Goal: Task Accomplishment & Management: Manage account settings

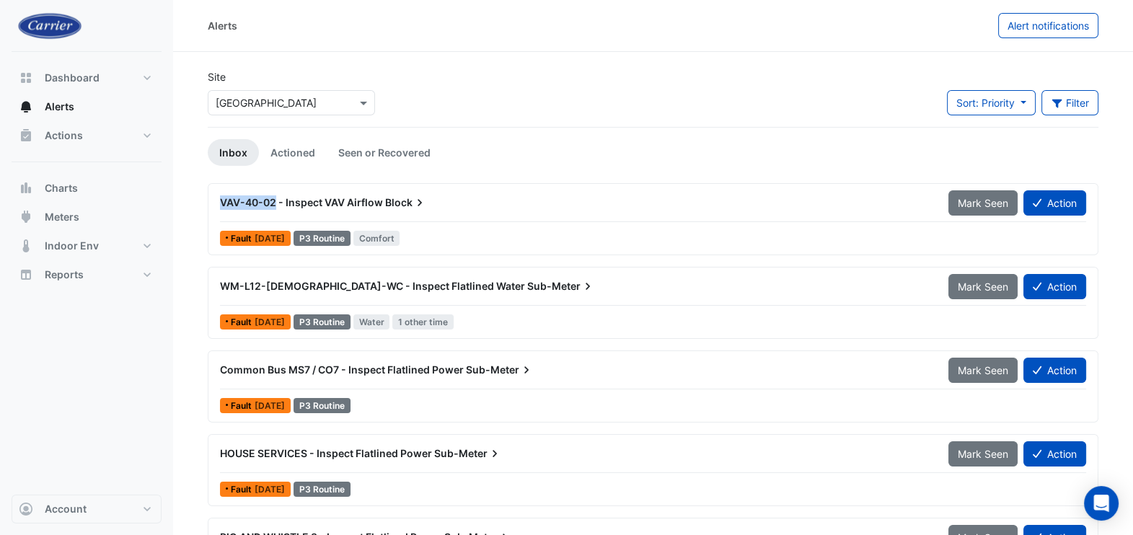
drag, startPoint x: 216, startPoint y: 203, endPoint x: 274, endPoint y: 215, distance: 59.0
click at [274, 215] on div "VAV-40-02 - Inspect VAV Airflow Block" at bounding box center [575, 203] width 728 height 26
copy span "VAV-40-02"
click at [1064, 211] on button "Action" at bounding box center [1054, 202] width 63 height 25
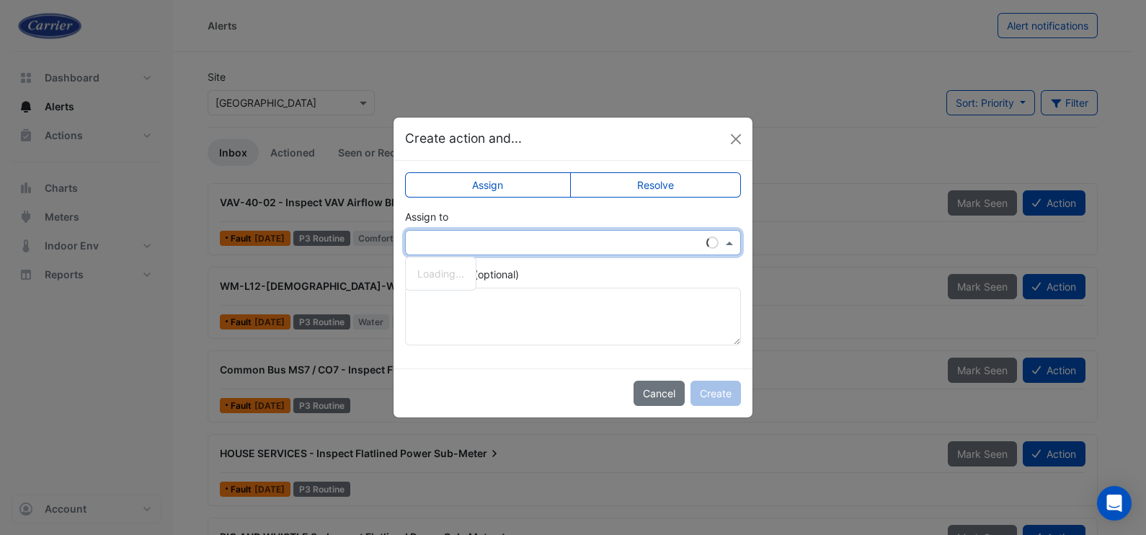
drag, startPoint x: 583, startPoint y: 235, endPoint x: 567, endPoint y: 253, distance: 24.0
click at [580, 236] on input "text" at bounding box center [558, 243] width 291 height 15
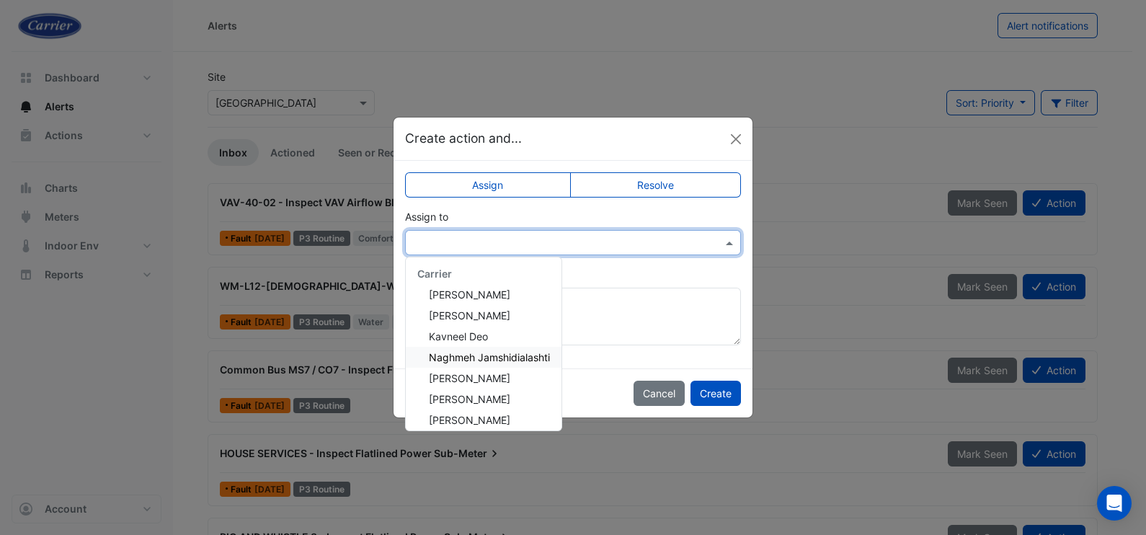
click at [528, 352] on span "Naghmeh Jamshidialashti" at bounding box center [489, 357] width 121 height 12
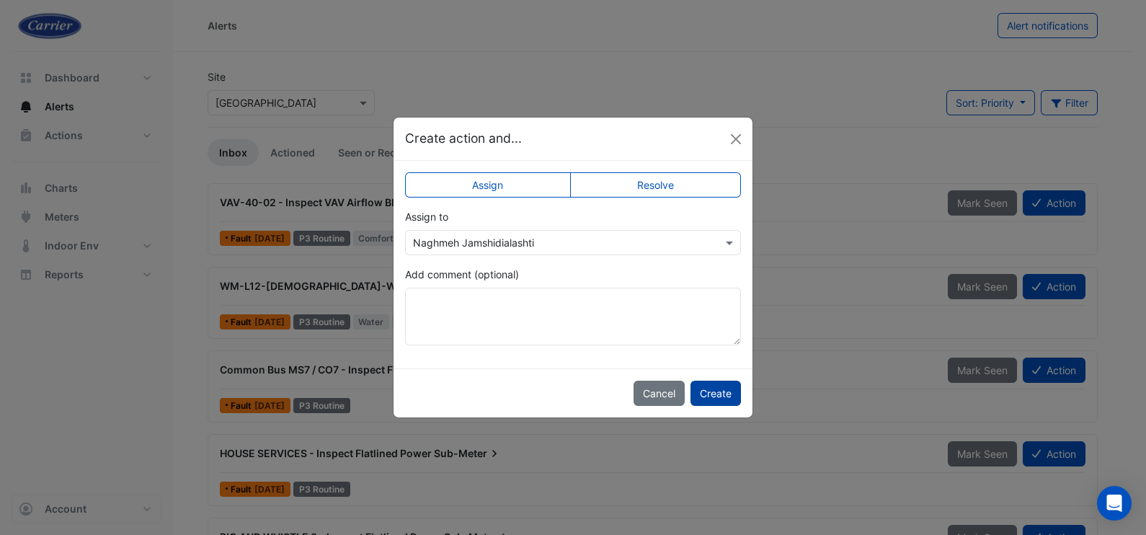
click at [720, 389] on button "Create" at bounding box center [716, 393] width 50 height 25
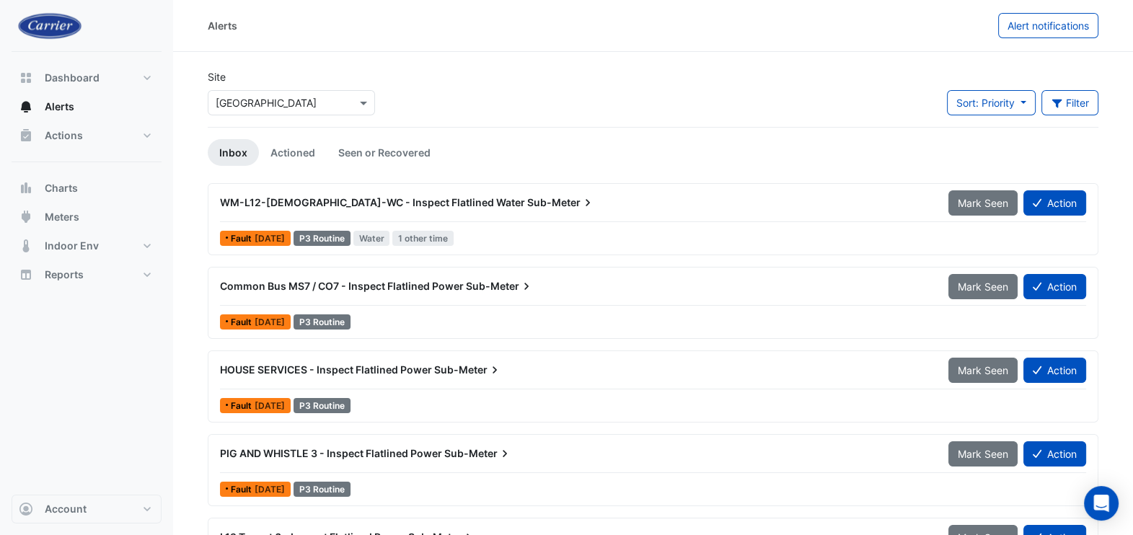
click at [765, 38] on div "Alerts Alert notifications" at bounding box center [653, 26] width 960 height 52
click at [284, 149] on link "Actioned" at bounding box center [293, 152] width 68 height 27
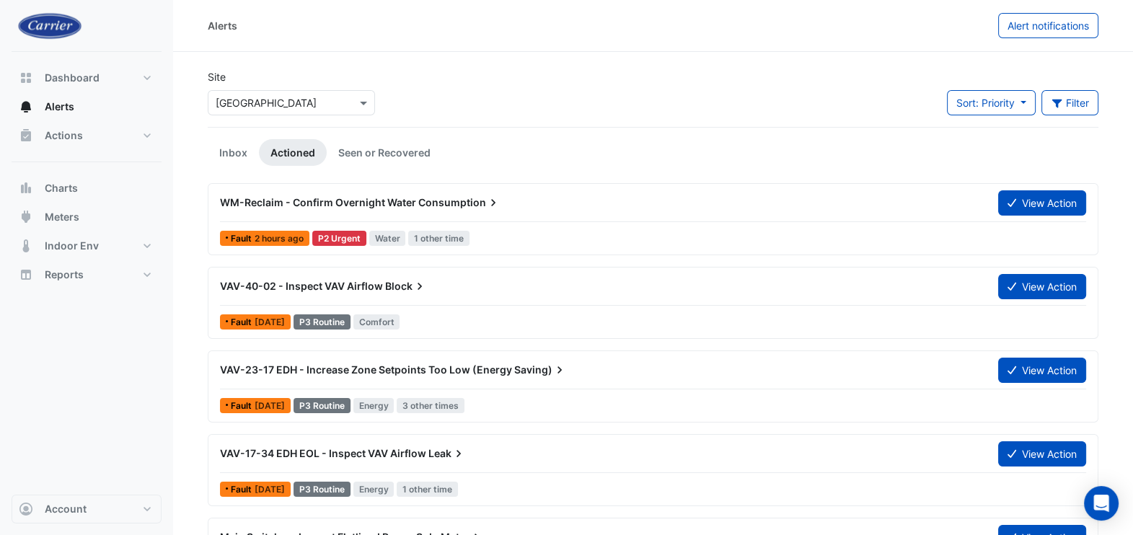
click at [394, 288] on span "Block" at bounding box center [406, 286] width 42 height 14
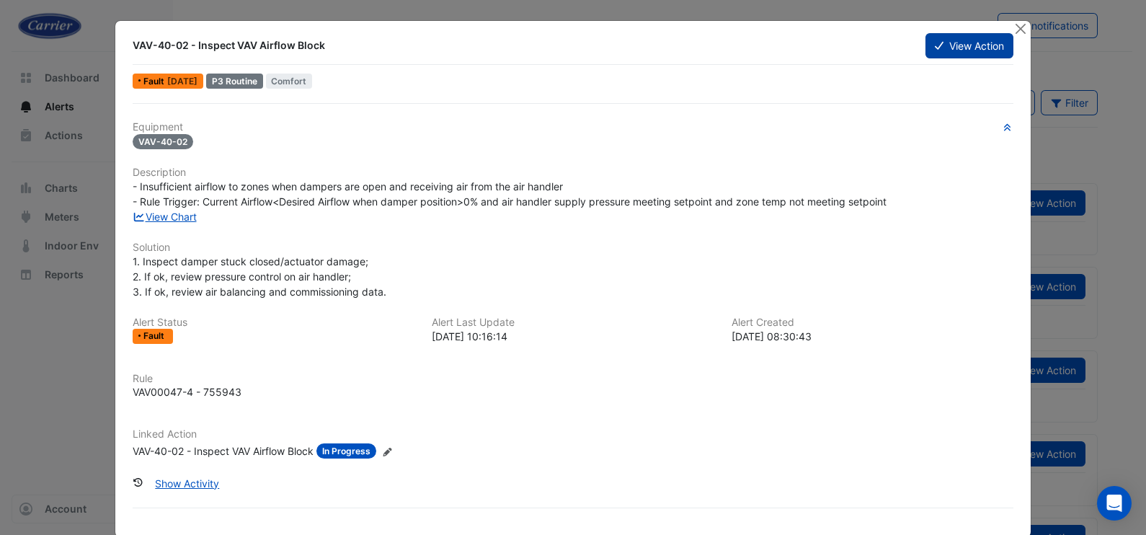
click at [969, 43] on button "View Action" at bounding box center [970, 45] width 88 height 25
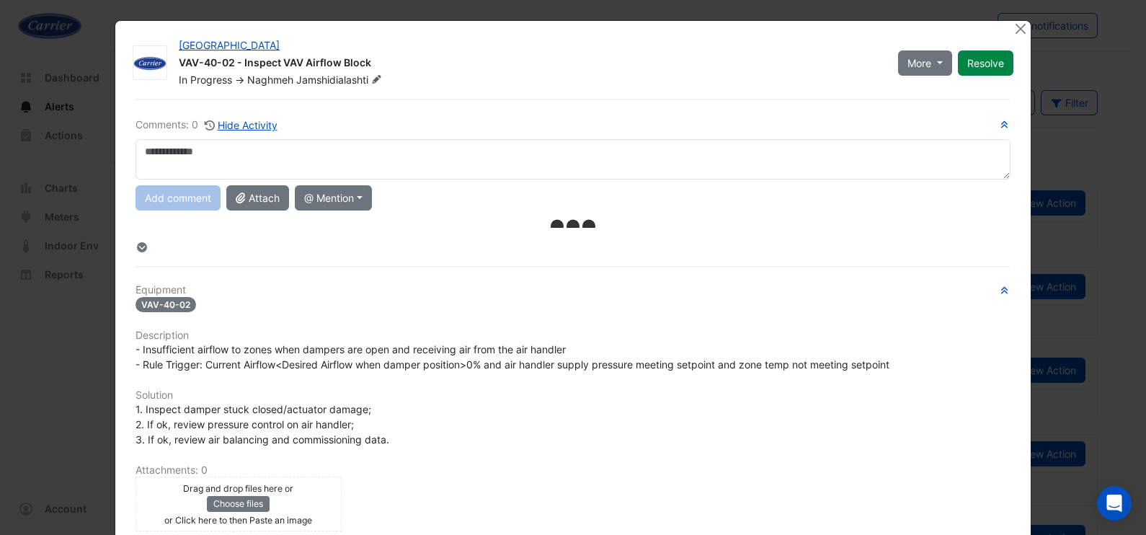
click at [278, 155] on textarea at bounding box center [573, 159] width 875 height 40
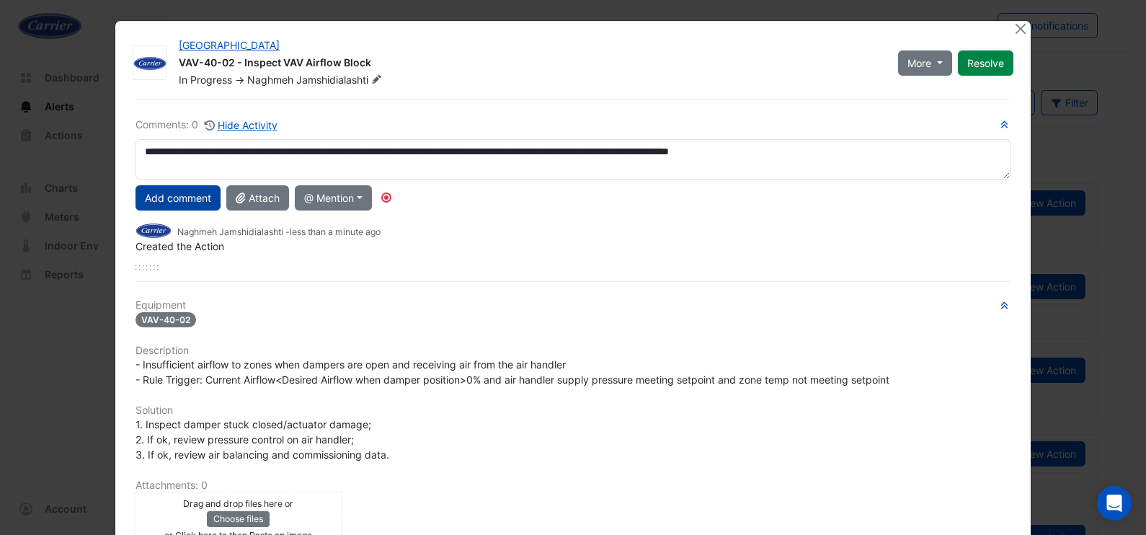
type textarea "**********"
click at [182, 199] on button "Add comment" at bounding box center [178, 197] width 85 height 25
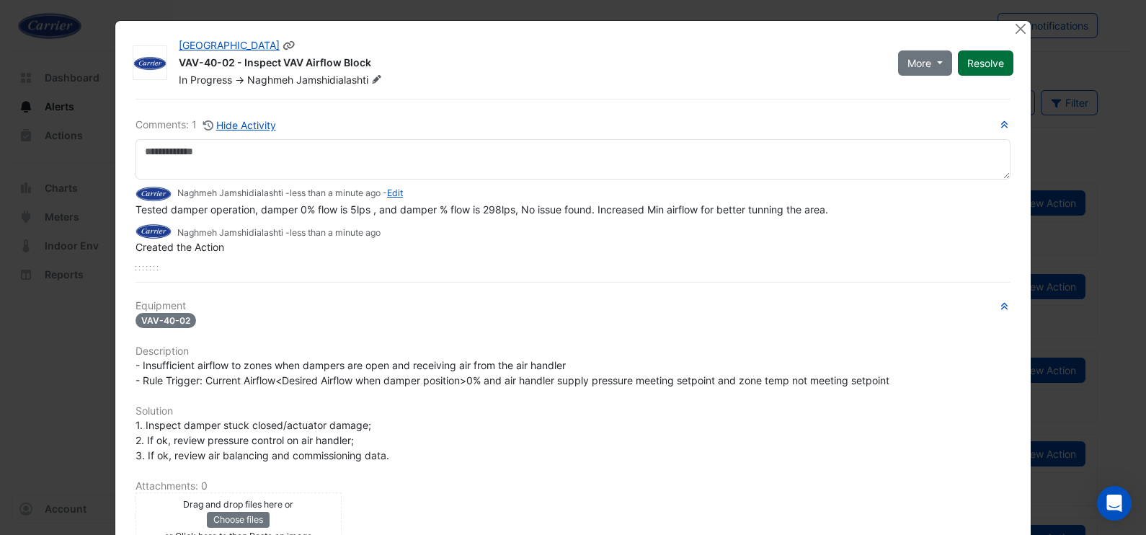
click at [981, 63] on button "Resolve" at bounding box center [986, 62] width 56 height 25
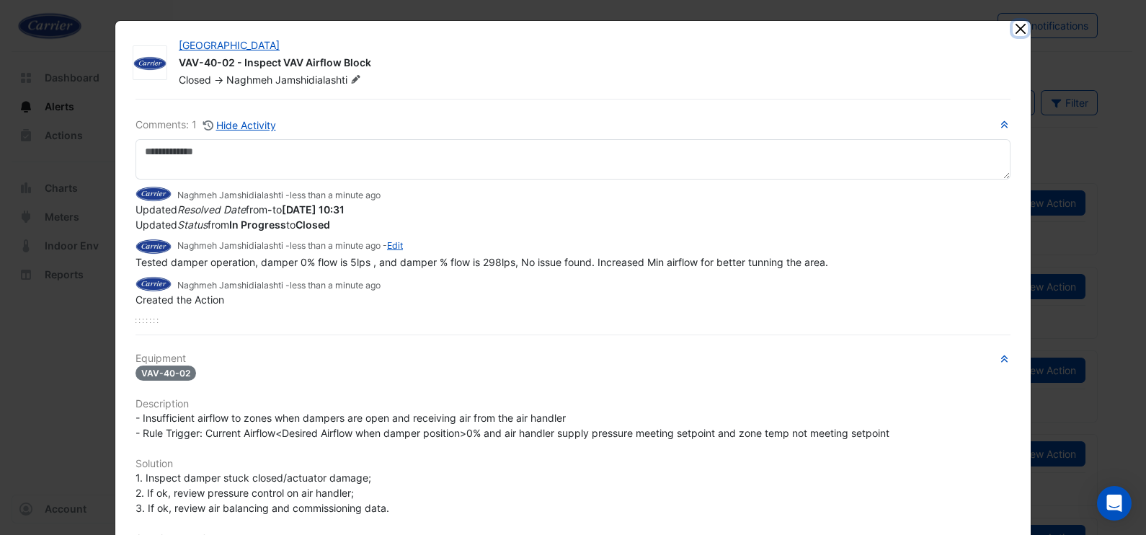
click at [1015, 31] on button "Close" at bounding box center [1020, 28] width 15 height 15
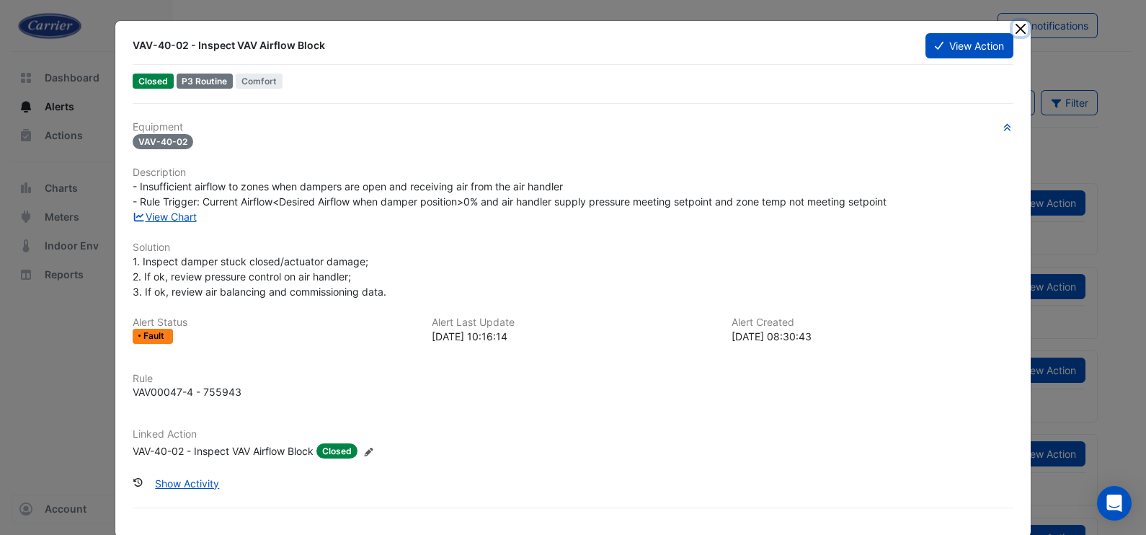
click at [1013, 27] on button "Close" at bounding box center [1020, 28] width 15 height 15
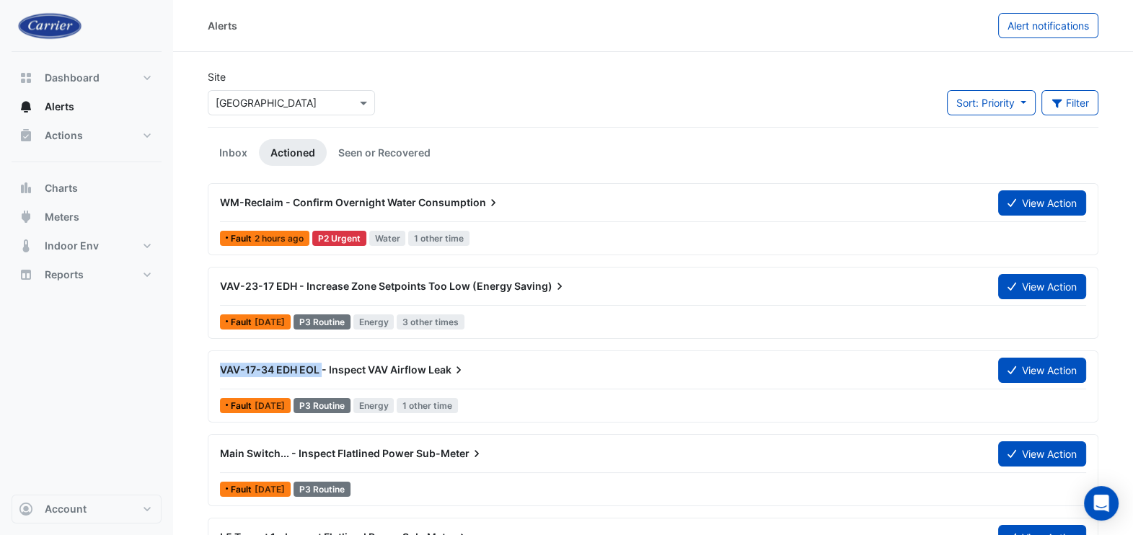
drag, startPoint x: 221, startPoint y: 370, endPoint x: 320, endPoint y: 367, distance: 99.5
click at [320, 367] on span "VAV-17-34 EDH EOL - Inspect VAV Airflow" at bounding box center [323, 369] width 206 height 12
copy span "VAV-17-34 EDH EOL"
click at [1032, 365] on button "View Action" at bounding box center [1042, 370] width 88 height 25
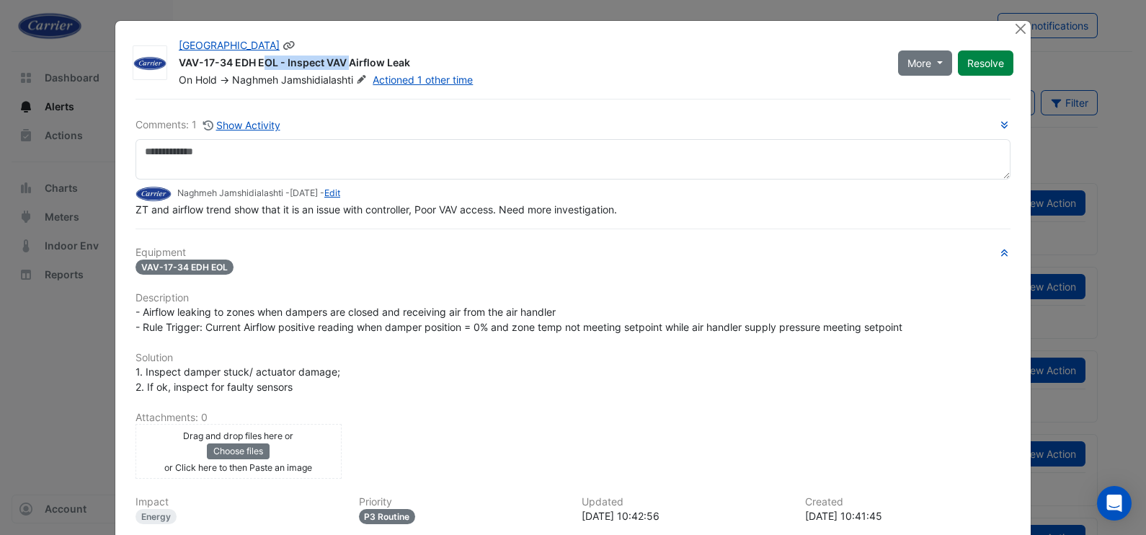
drag, startPoint x: 173, startPoint y: 59, endPoint x: 270, endPoint y: 69, distance: 97.1
click at [270, 69] on div "VAV-17-34 EDH EOL - Inspect VAV Airflow Leak" at bounding box center [530, 64] width 702 height 17
copy div "VAV-17-34 EDH EOL"
